Goal: Task Accomplishment & Management: Use online tool/utility

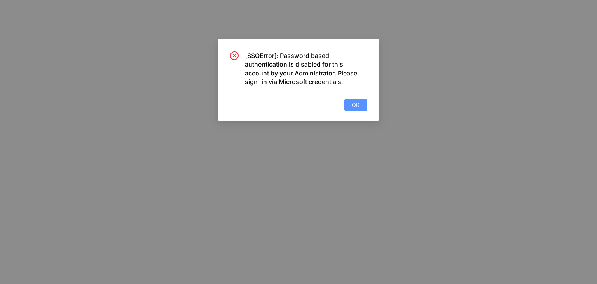
click at [354, 105] on span "OK" at bounding box center [356, 105] width 8 height 9
